Goal: Task Accomplishment & Management: Manage account settings

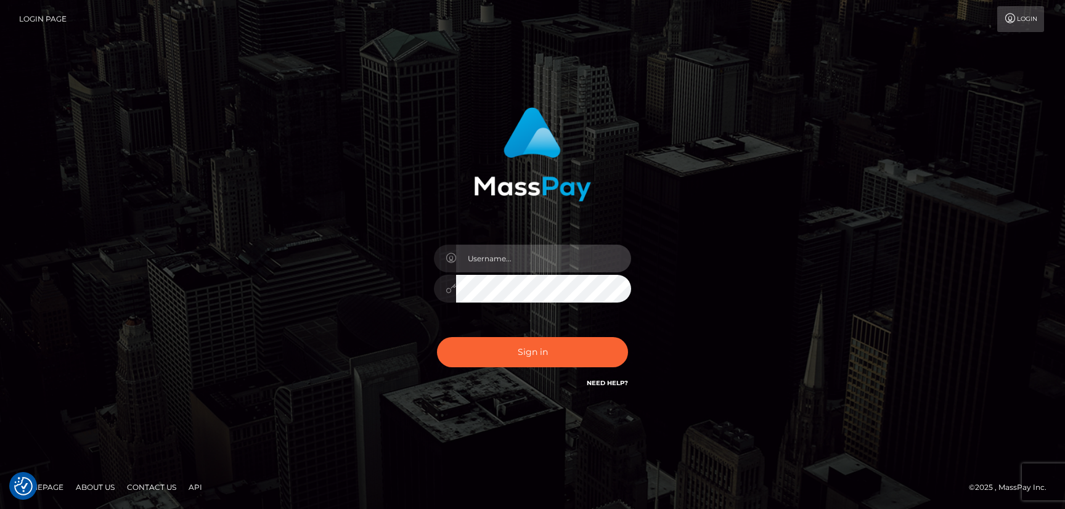
type input "hello.feetfinder"
drag, startPoint x: 794, startPoint y: 196, endPoint x: 781, endPoint y: 235, distance: 40.9
click at [793, 198] on div "hello.feetfinder Sign in" at bounding box center [532, 255] width 702 height 314
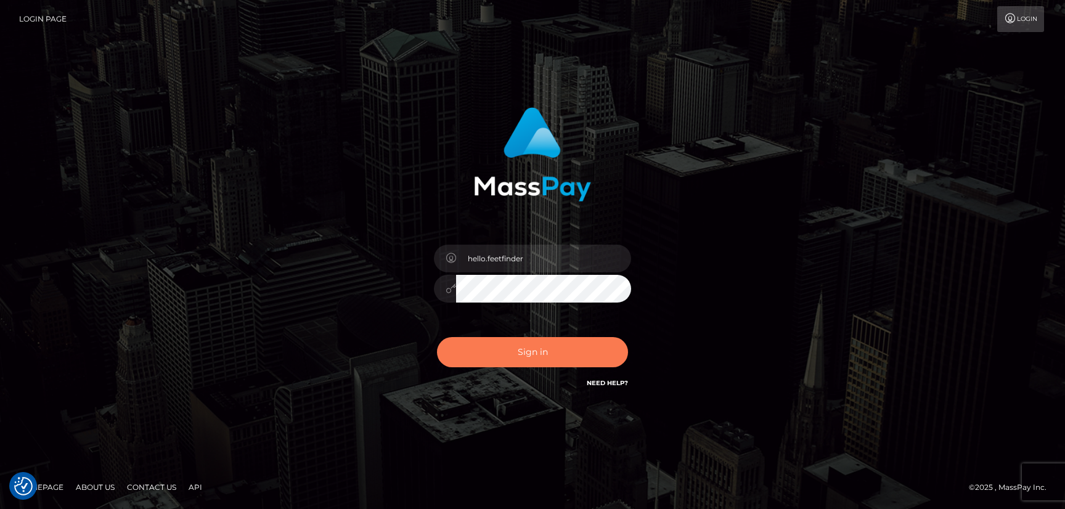
click at [543, 341] on button "Sign in" at bounding box center [532, 352] width 191 height 30
type input "hello.feetfinder"
drag, startPoint x: 553, startPoint y: 354, endPoint x: 563, endPoint y: 354, distance: 9.9
click at [554, 354] on button "Sign in" at bounding box center [532, 352] width 191 height 30
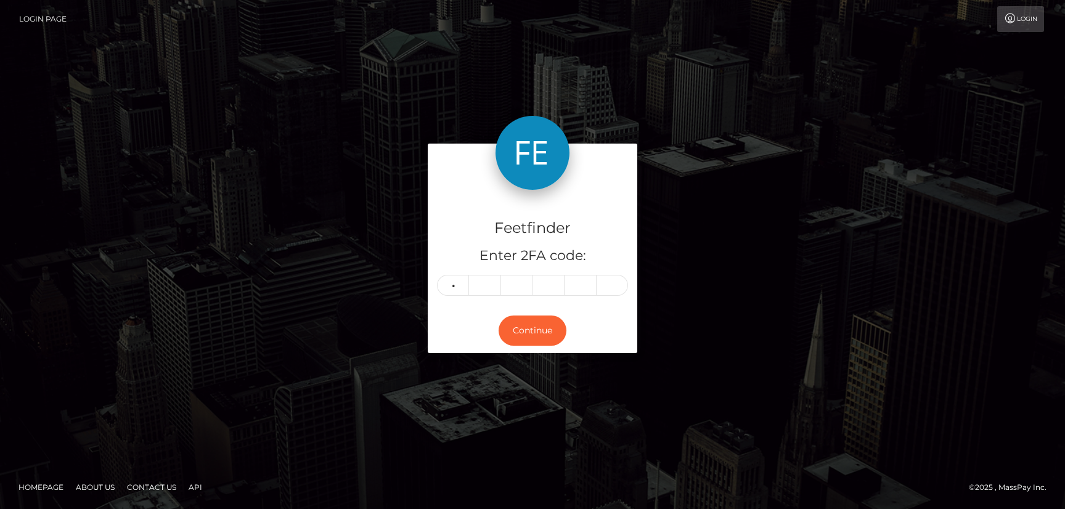
type input "2"
type input "9"
type input "2"
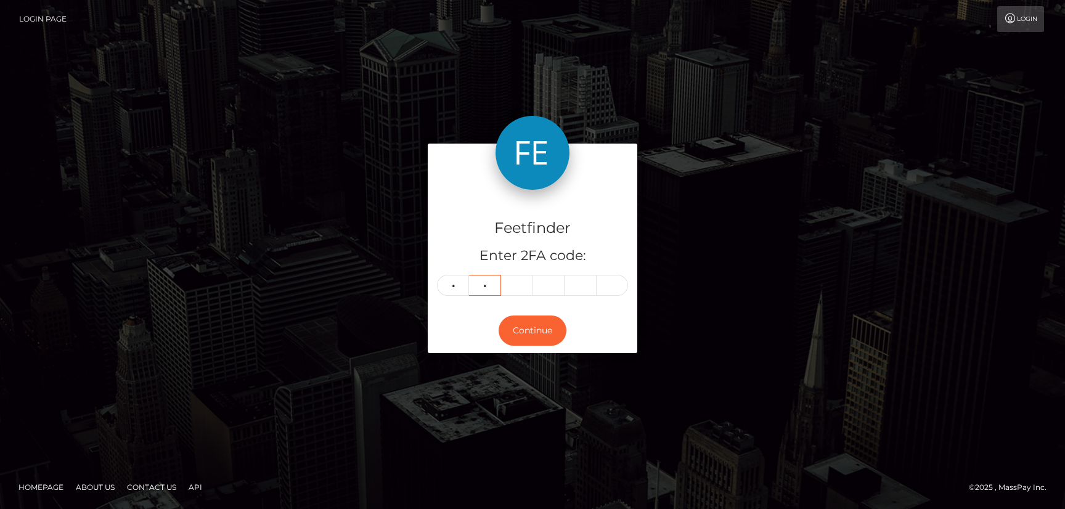
type input "3"
type input "9"
type input "2"
type input "6"
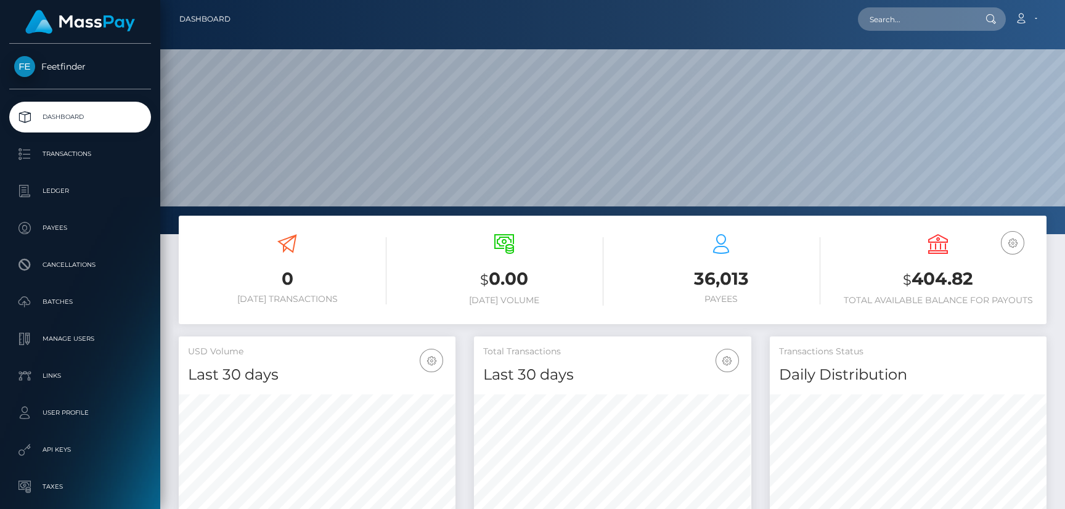
scroll to position [219, 277]
